Goal: Task Accomplishment & Management: Use online tool/utility

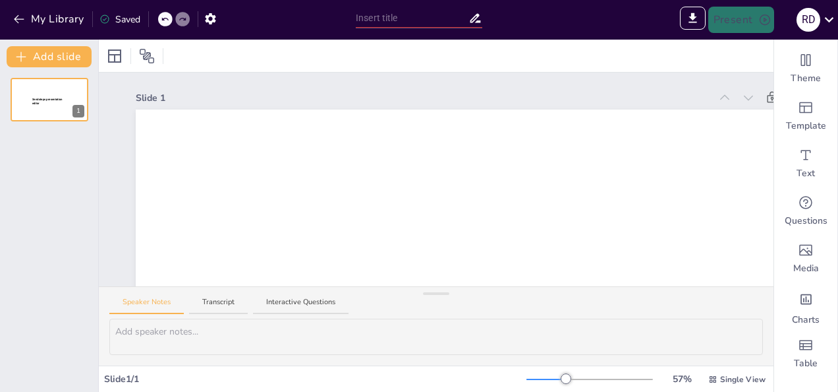
type input "New Sendsteps"
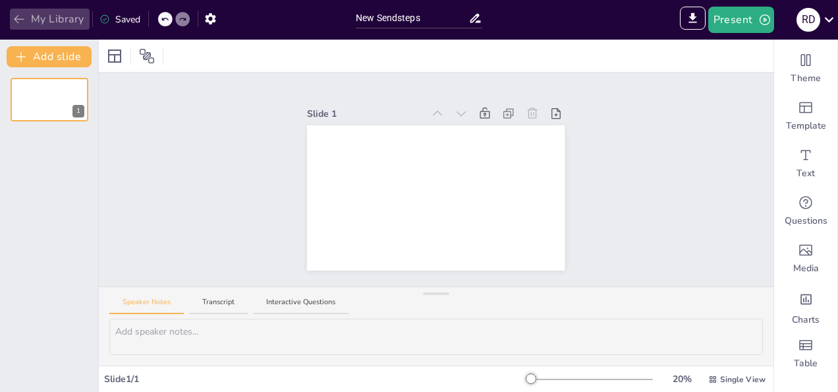
click at [30, 15] on button "My Library" at bounding box center [50, 19] width 80 height 21
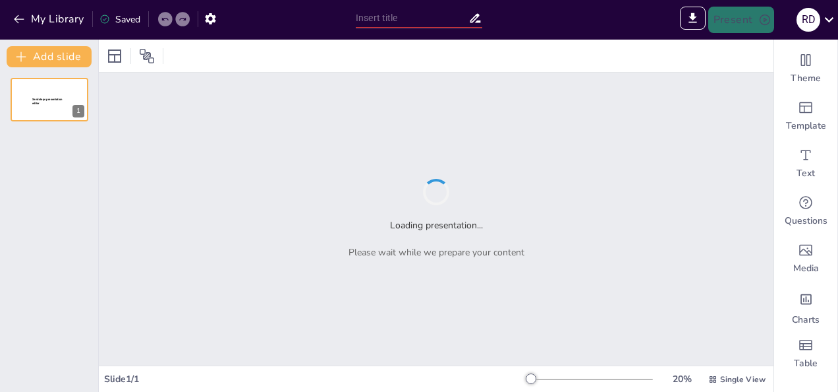
type input "Imported _-Evolución-profesional-y-aportación-al-negocio.ppt"
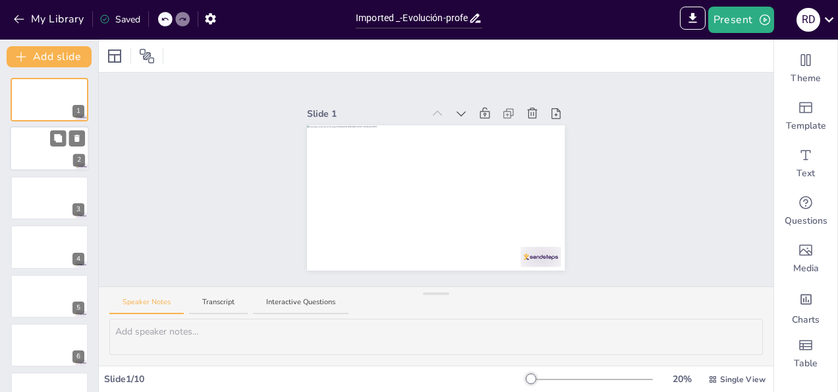
click at [45, 154] on div at bounding box center [49, 149] width 79 height 45
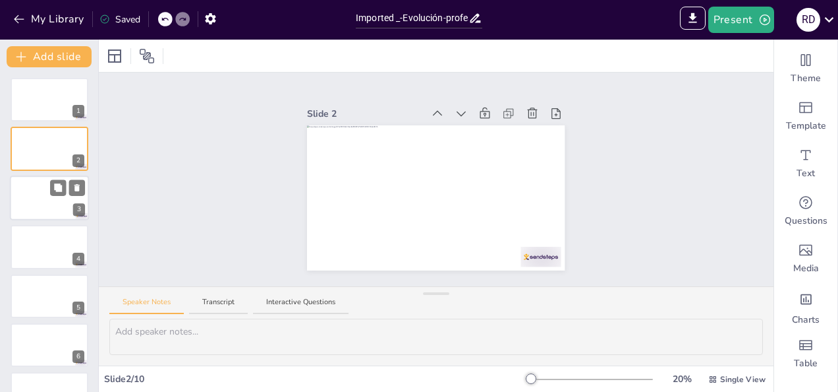
click at [40, 208] on div at bounding box center [49, 197] width 79 height 45
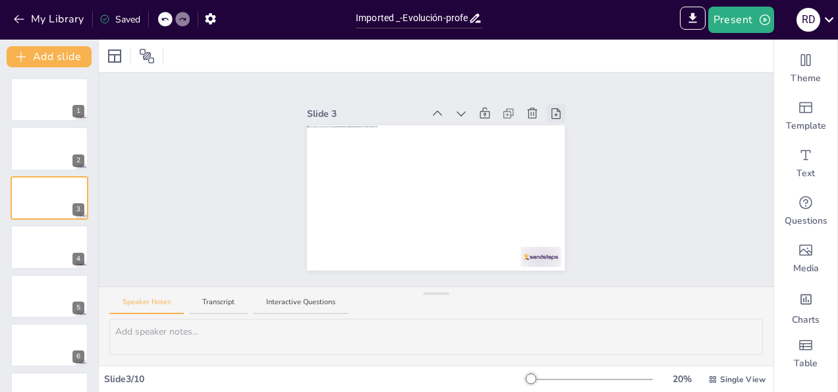
click at [550, 107] on icon at bounding box center [556, 113] width 13 height 13
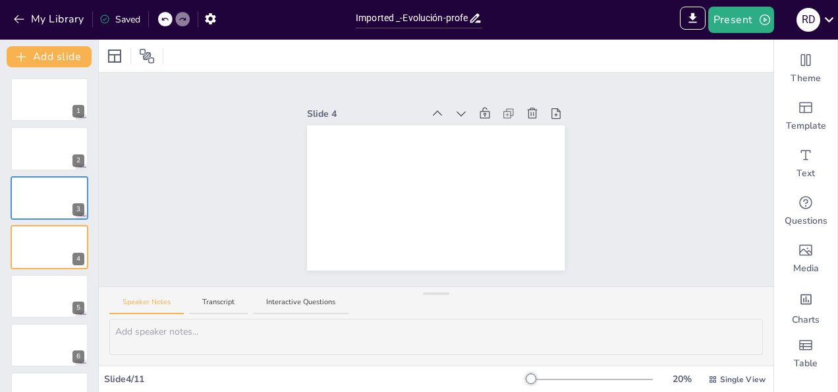
click at [550, 107] on icon at bounding box center [556, 113] width 13 height 13
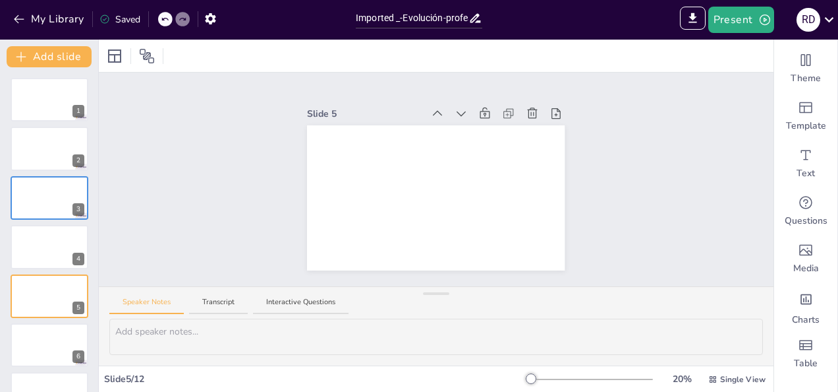
click at [550, 107] on icon at bounding box center [556, 113] width 13 height 13
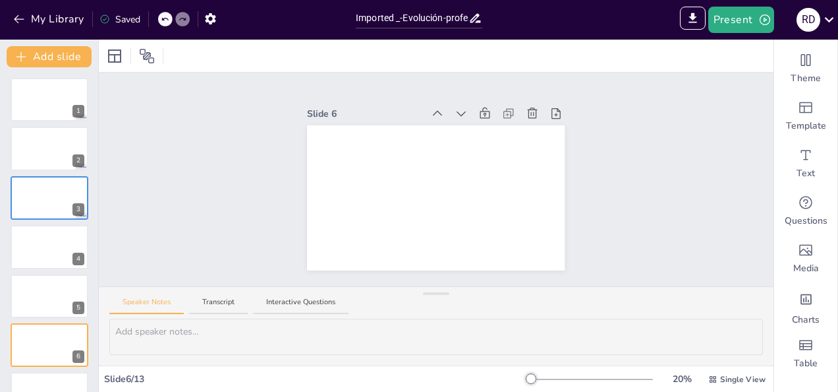
click at [550, 107] on icon at bounding box center [556, 113] width 13 height 13
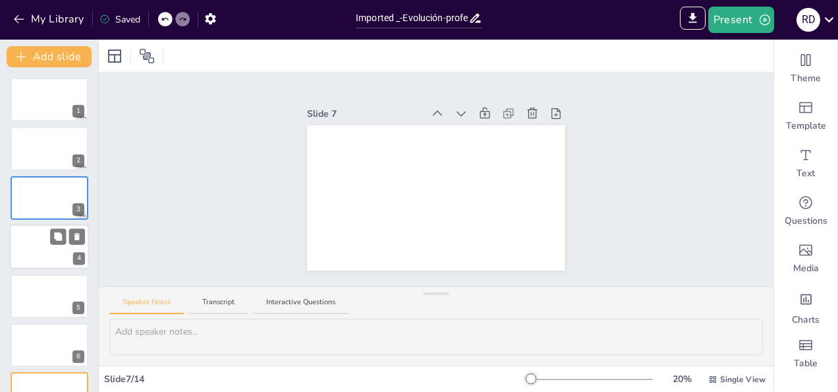
click at [41, 256] on div at bounding box center [49, 246] width 79 height 45
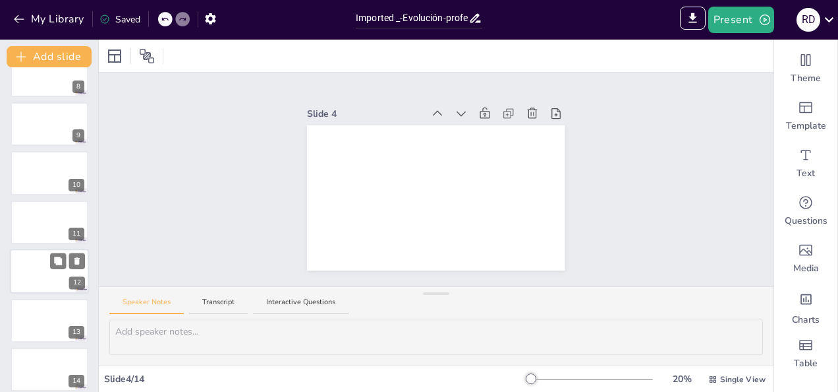
scroll to position [378, 0]
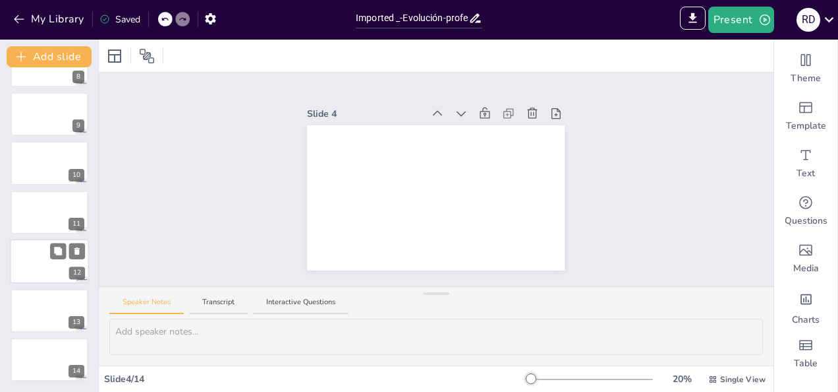
click at [45, 264] on div at bounding box center [49, 261] width 79 height 45
click at [613, 378] on div at bounding box center [590, 379] width 127 height 11
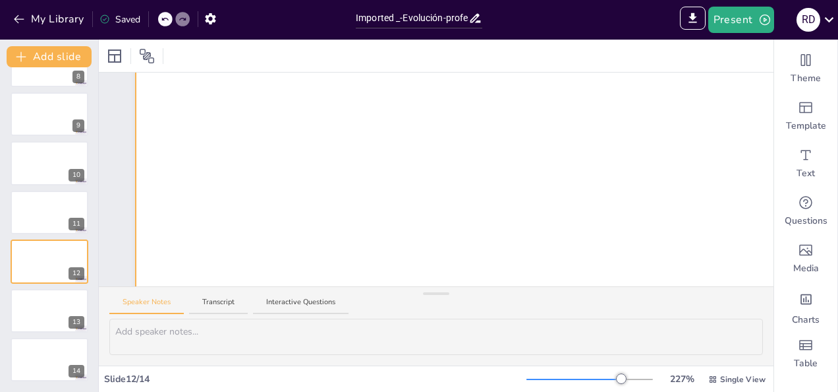
scroll to position [0, 0]
